Goal: Transaction & Acquisition: Purchase product/service

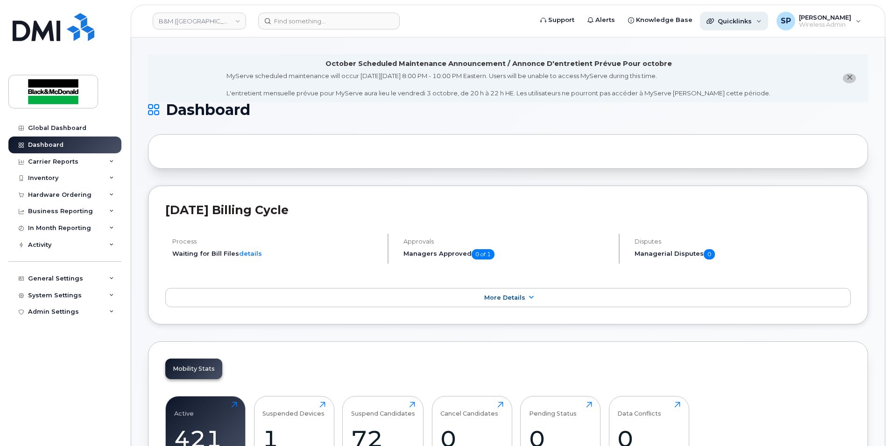
click at [723, 20] on span "Quicklinks" at bounding box center [735, 20] width 34 height 7
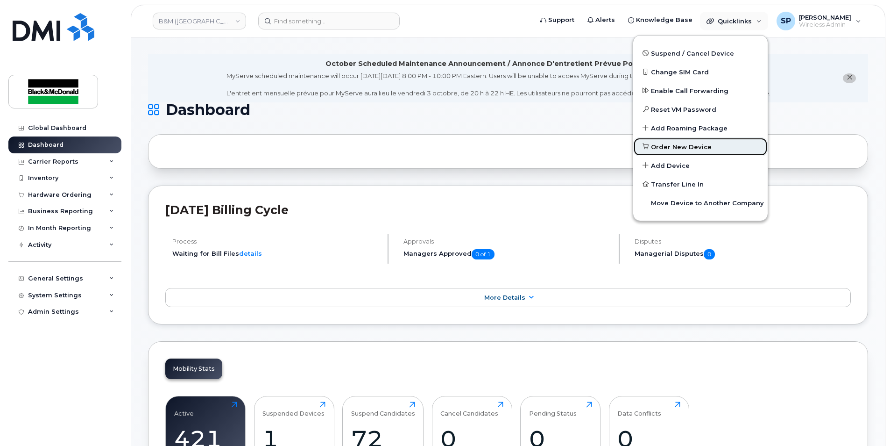
click at [654, 151] on span "Order New Device" at bounding box center [681, 146] width 61 height 9
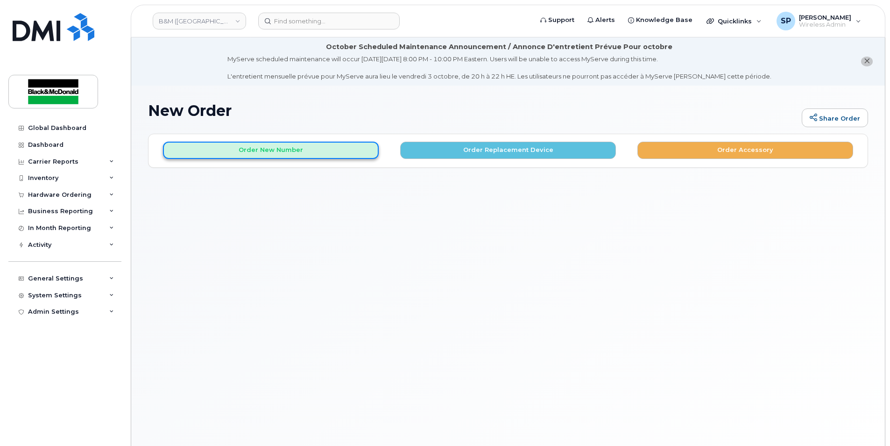
click at [336, 143] on button "Order New Number" at bounding box center [271, 150] width 216 height 17
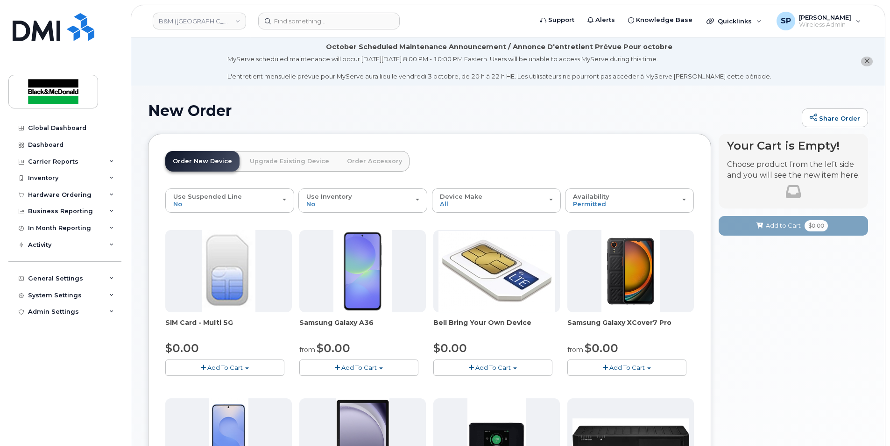
click at [621, 371] on button "Add To Cart" at bounding box center [627, 367] width 119 height 16
drag, startPoint x: 619, startPoint y: 385, endPoint x: 615, endPoint y: 386, distance: 4.7
click at [619, 385] on link "$0.00 - 3 year term - voice & data plan" at bounding box center [637, 385] width 135 height 12
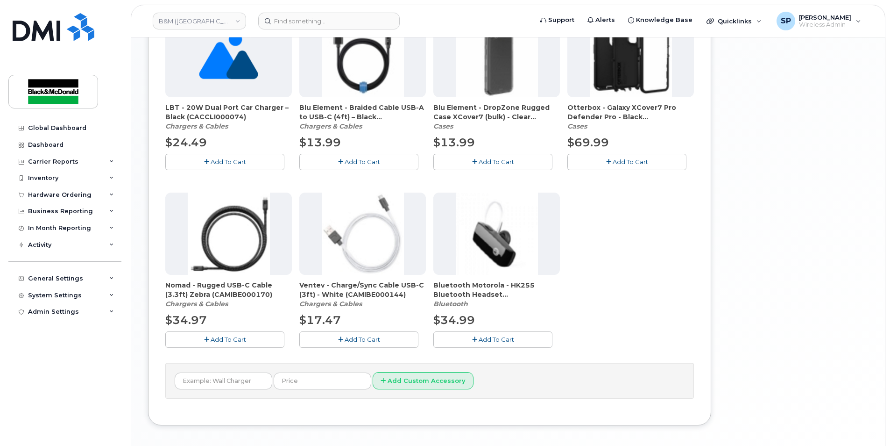
scroll to position [623, 0]
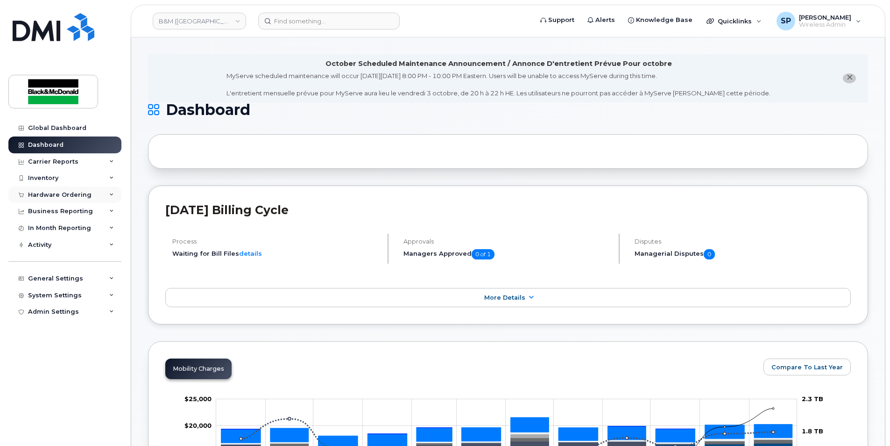
click at [71, 194] on div "Hardware Ordering" at bounding box center [60, 194] width 64 height 7
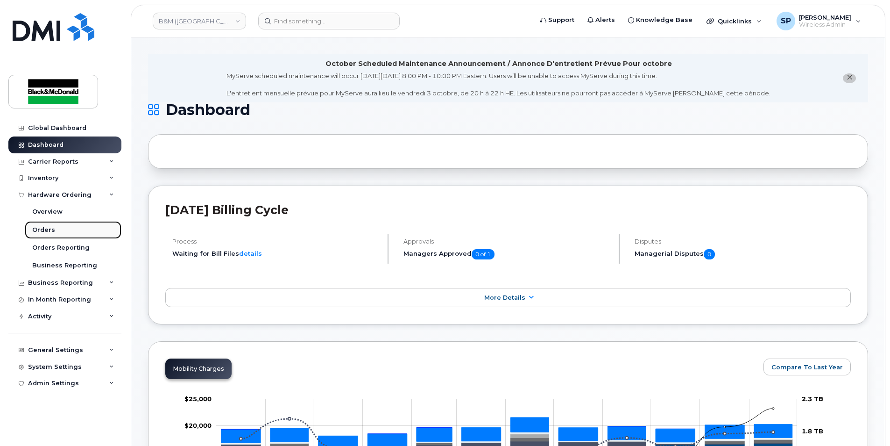
click at [52, 229] on div "Orders" at bounding box center [43, 230] width 23 height 8
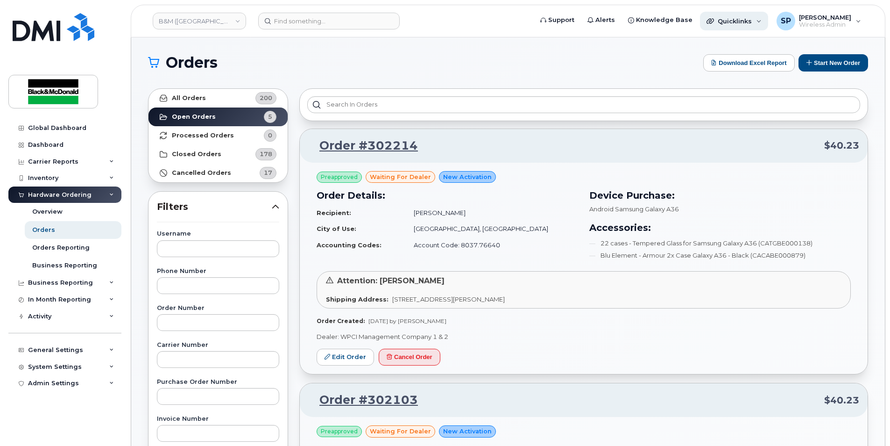
click at [730, 19] on span "Quicklinks" at bounding box center [735, 20] width 34 height 7
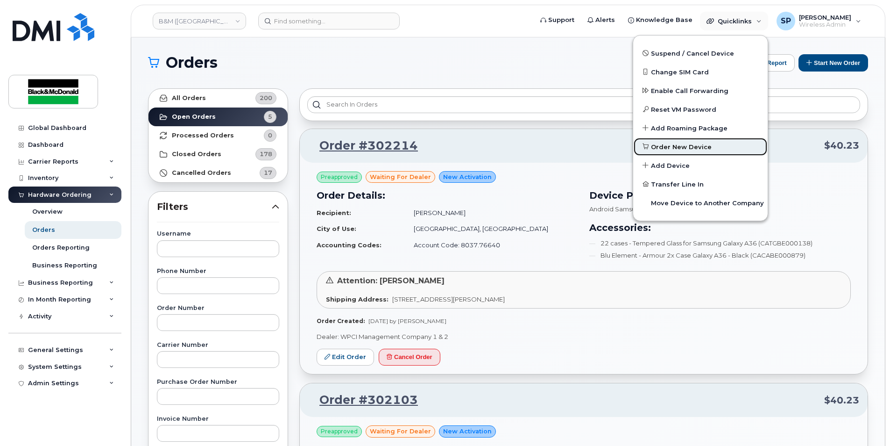
click at [667, 149] on span "Order New Device" at bounding box center [681, 146] width 61 height 9
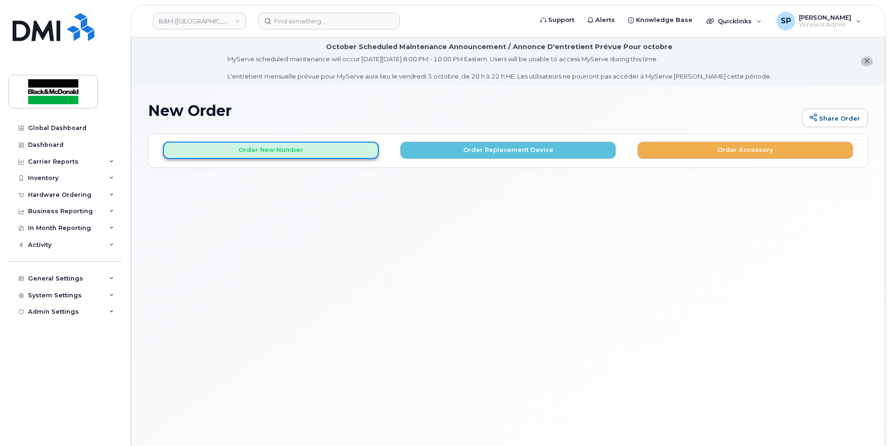
click at [263, 154] on button "Order New Number" at bounding box center [271, 150] width 216 height 17
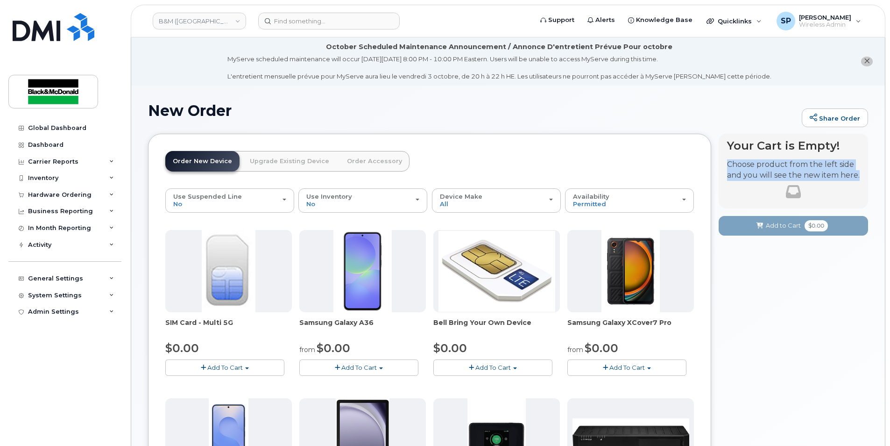
drag, startPoint x: 889, startPoint y: 135, endPoint x: 893, endPoint y: 180, distance: 45.0
click at [890, 180] on html "B&M (Atlantic Region) Support Alerts Knowledge Base Quicklinks Suspend / Cancel…" at bounding box center [445, 417] width 890 height 835
drag, startPoint x: 893, startPoint y: 180, endPoint x: 885, endPoint y: 237, distance: 57.9
drag, startPoint x: 889, startPoint y: 225, endPoint x: 894, endPoint y: 289, distance: 64.2
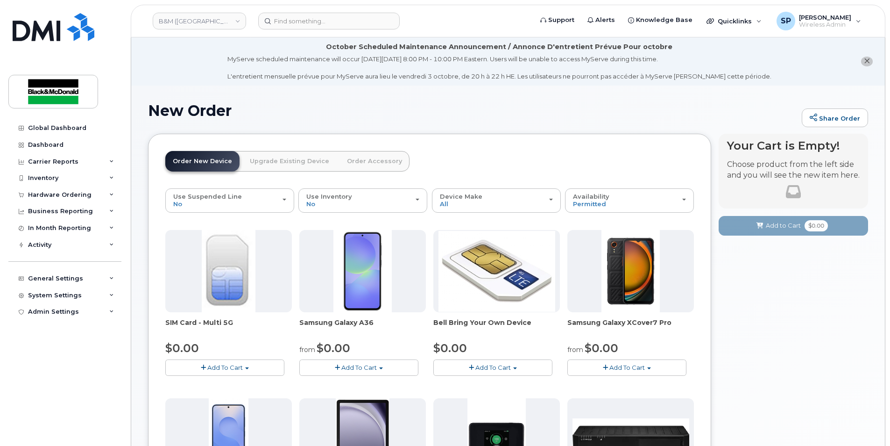
click at [890, 289] on html "B&M (Atlantic Region) Support Alerts Knowledge Base Quicklinks Suspend / Cancel…" at bounding box center [445, 417] width 890 height 835
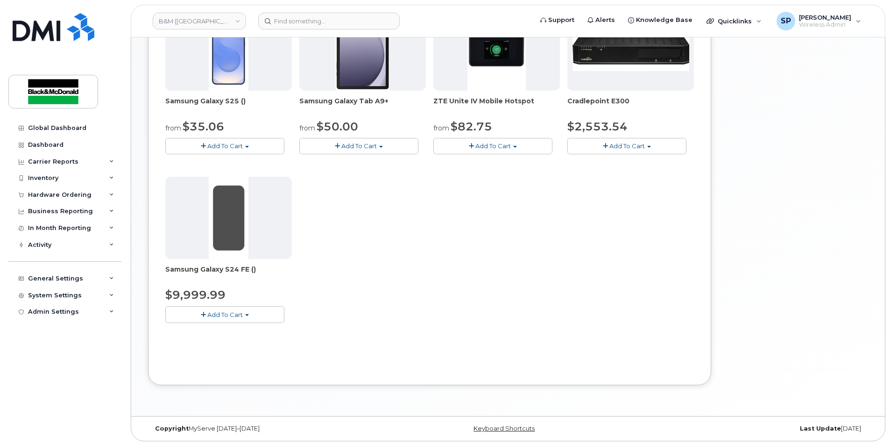
click at [234, 242] on img at bounding box center [229, 218] width 40 height 82
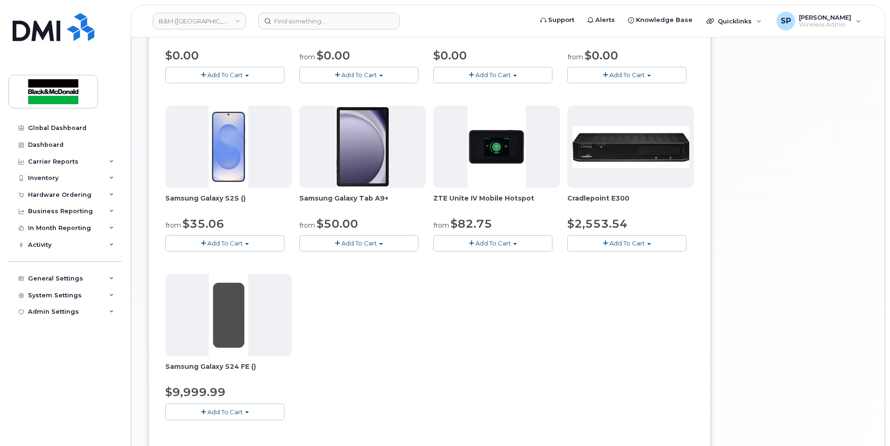
scroll to position [298, 0]
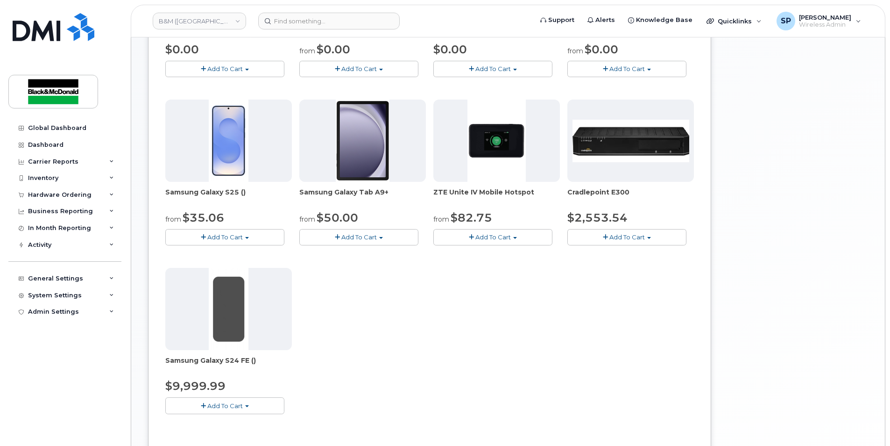
click at [671, 380] on div "SIM Card - Multi 5G $0.00 Add To Cart $0.00 - New Activation Samsung Galaxy A36…" at bounding box center [429, 179] width 529 height 497
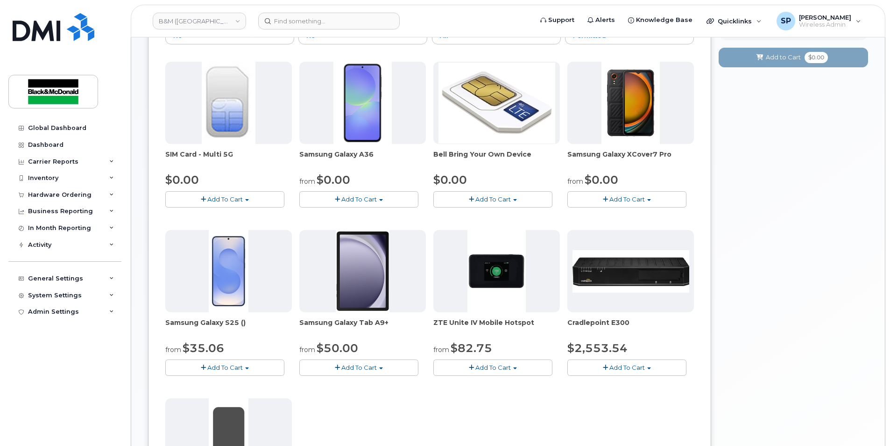
scroll to position [165, 0]
